Goal: Task Accomplishment & Management: Complete application form

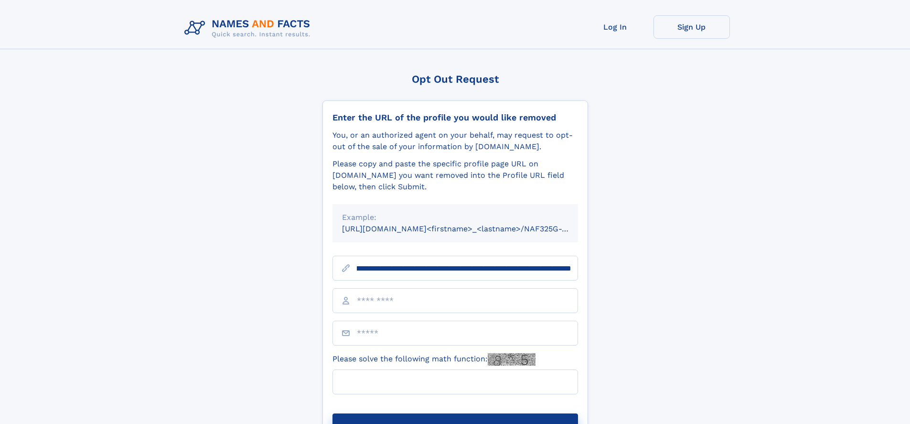
scroll to position [0, 113]
type input "**********"
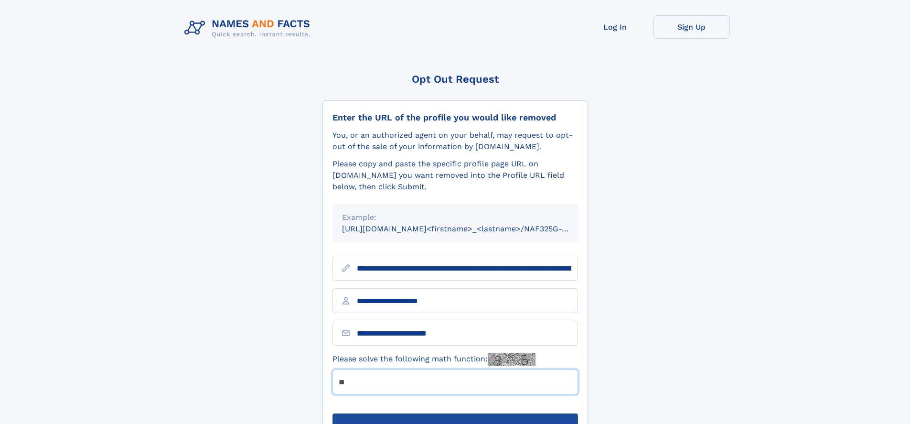
type input "**"
click at [455, 413] on button "Submit Opt Out Request" at bounding box center [456, 428] width 246 height 31
